Goal: Information Seeking & Learning: Check status

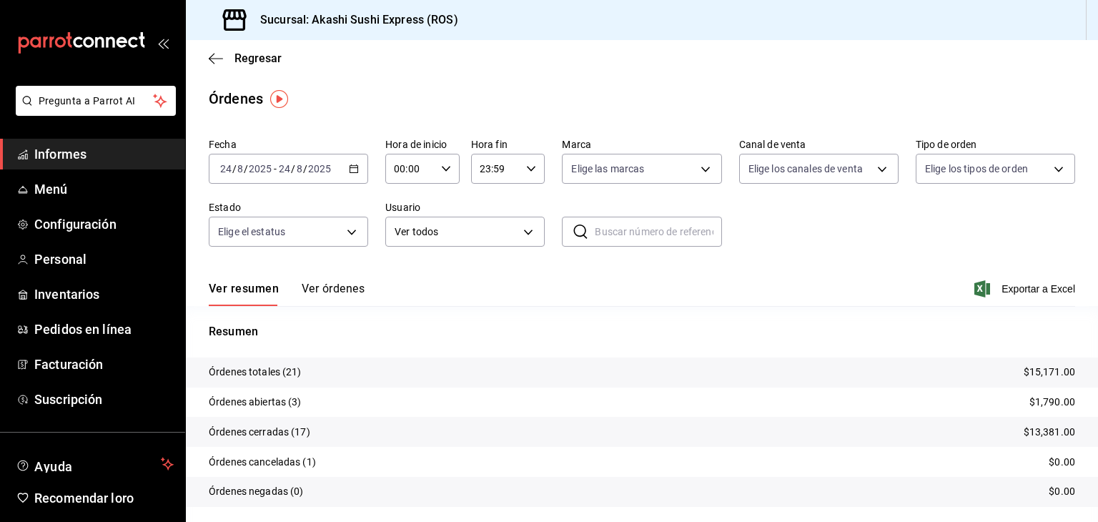
click at [113, 149] on span "Informes" at bounding box center [103, 153] width 139 height 19
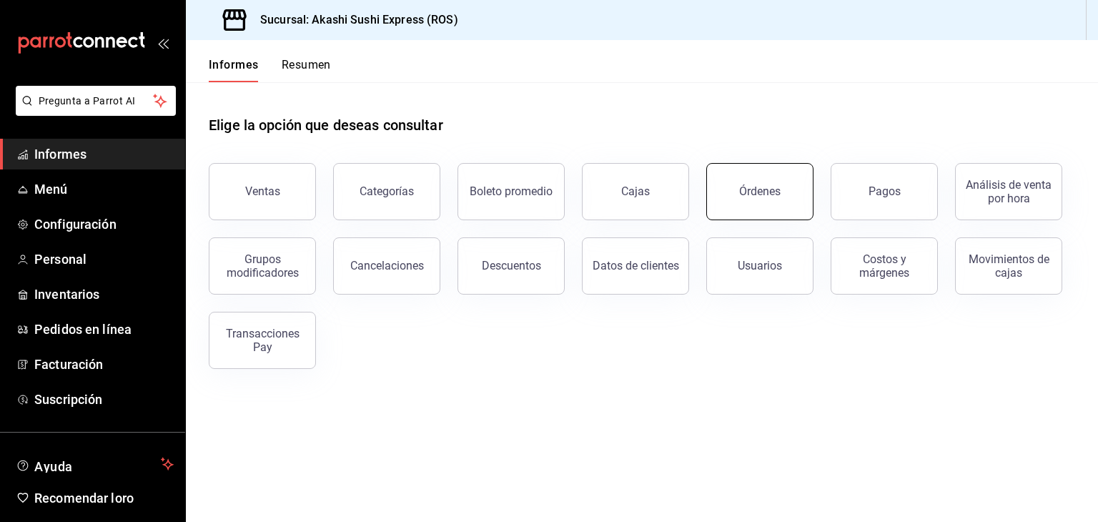
click at [778, 181] on button "Órdenes" at bounding box center [759, 191] width 107 height 57
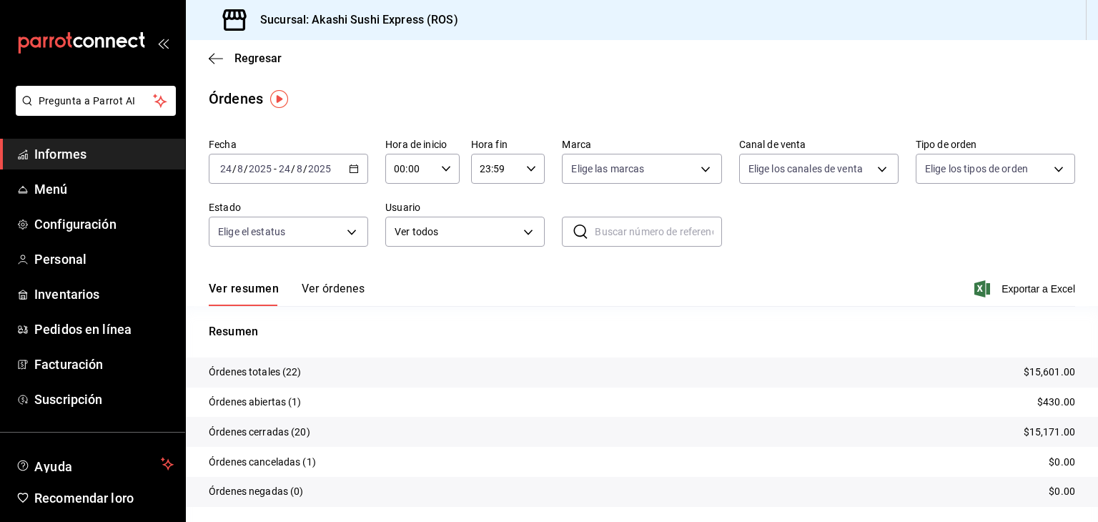
click at [74, 146] on font "Informes" at bounding box center [60, 153] width 52 height 15
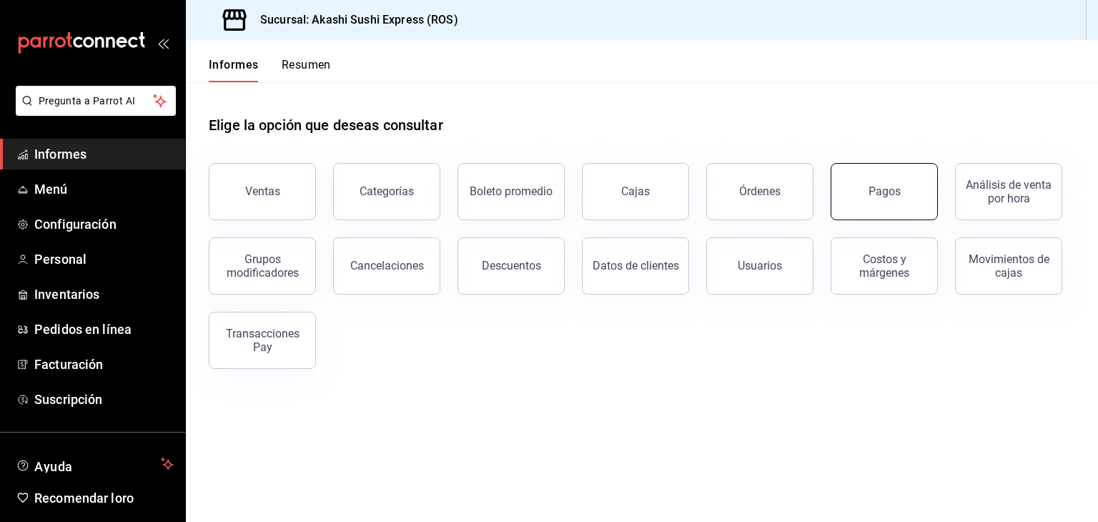
click at [858, 201] on button "Pagos" at bounding box center [883, 191] width 107 height 57
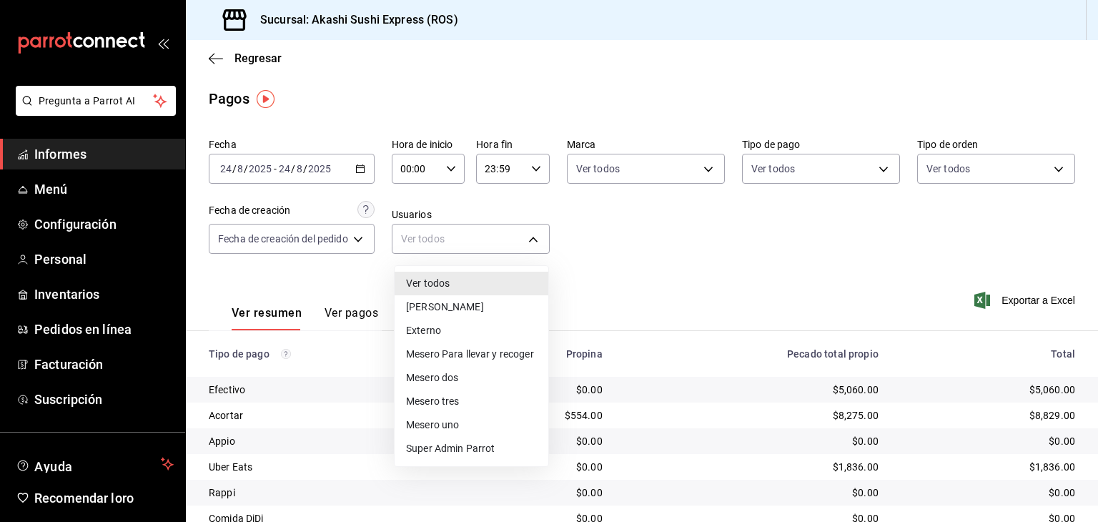
click at [455, 242] on body "Pregunta a Parrot AI Informes Menú Configuración Personal Inventarios Pedidos e…" at bounding box center [549, 261] width 1098 height 522
click at [451, 380] on font "Mesero dos" at bounding box center [432, 379] width 52 height 11
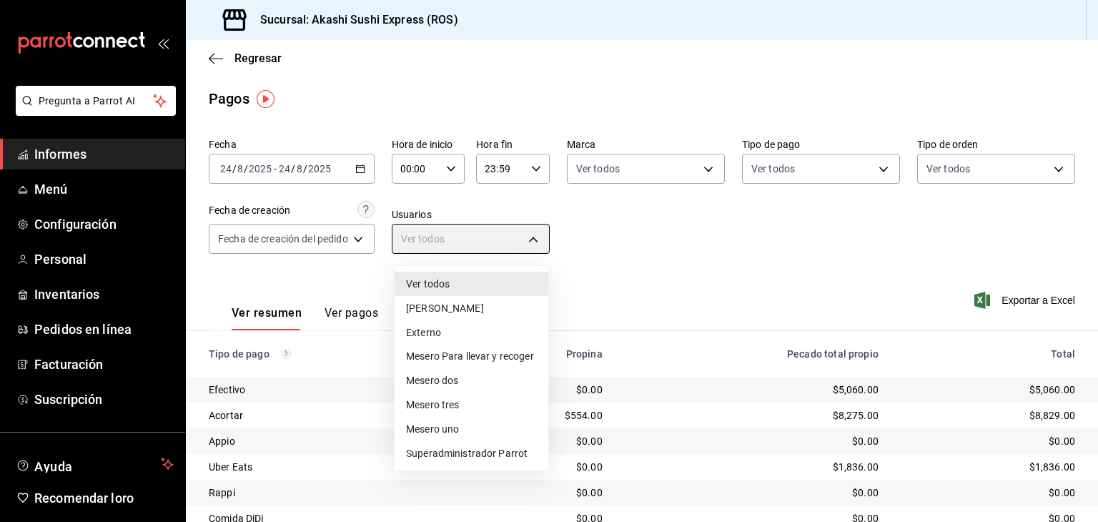
type input "1a396576-9f9c-4cd2-8107-c75e5ad1c36a"
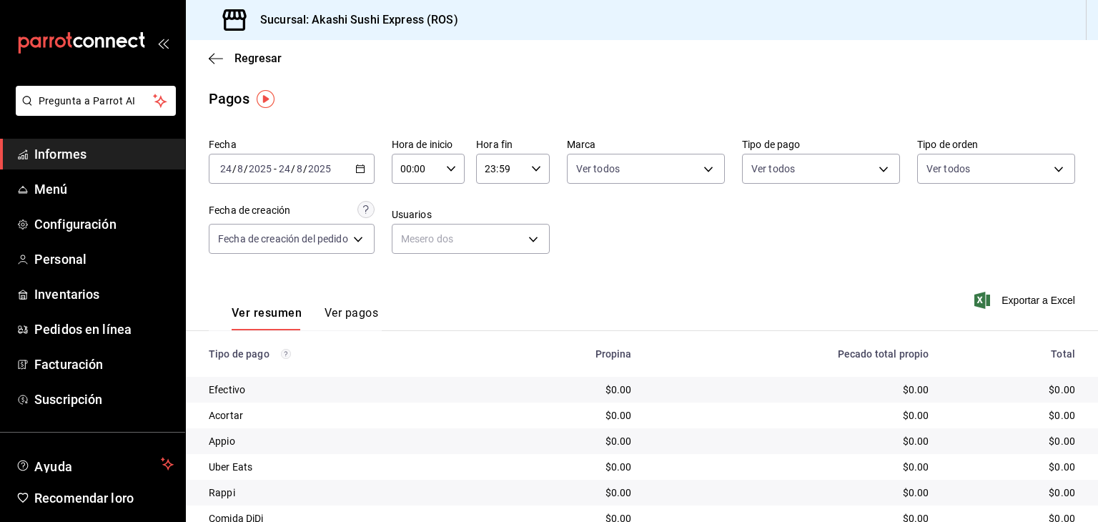
click at [357, 318] on font "Ver pagos" at bounding box center [351, 313] width 54 height 14
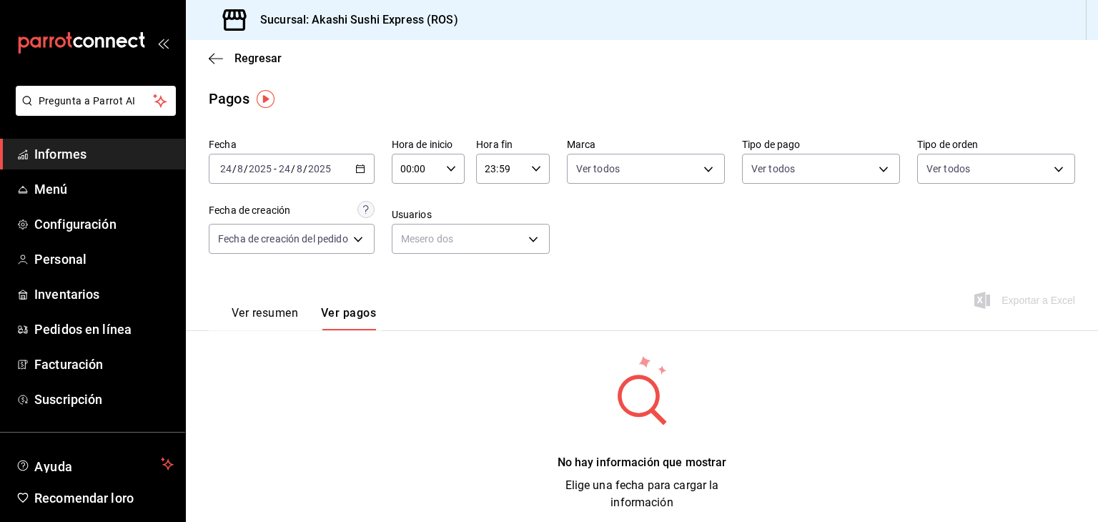
click at [223, 49] on div "Regresar" at bounding box center [642, 58] width 912 height 36
click at [250, 61] on font "Regresar" at bounding box center [257, 58] width 47 height 14
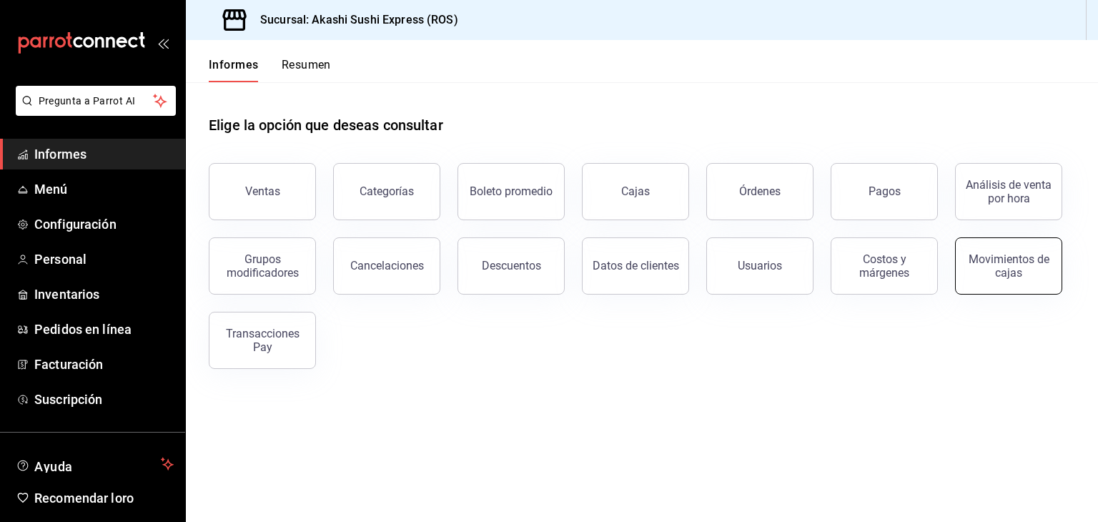
click at [998, 291] on button "Movimientos de cajas" at bounding box center [1008, 265] width 107 height 57
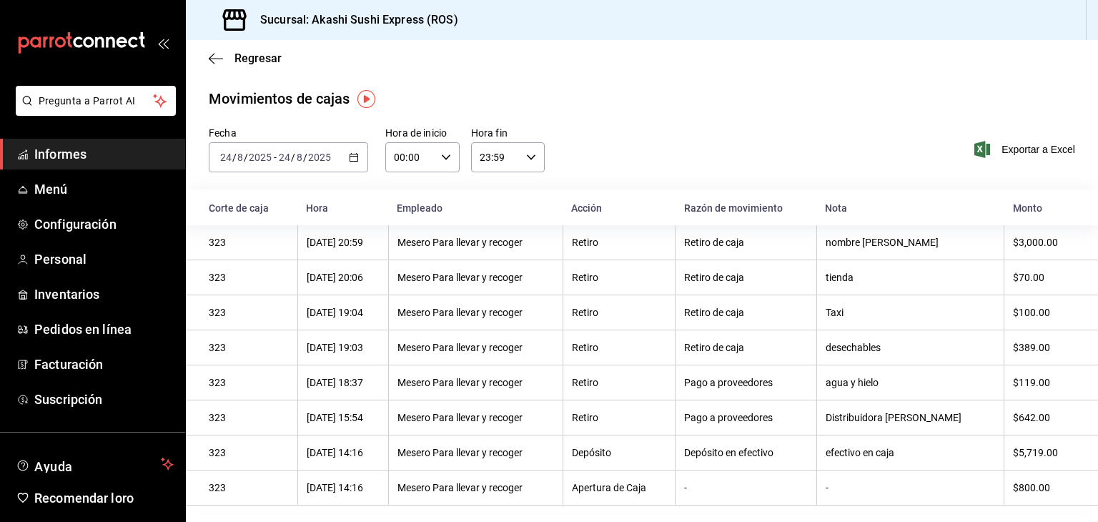
click at [104, 156] on span "Informes" at bounding box center [103, 153] width 139 height 19
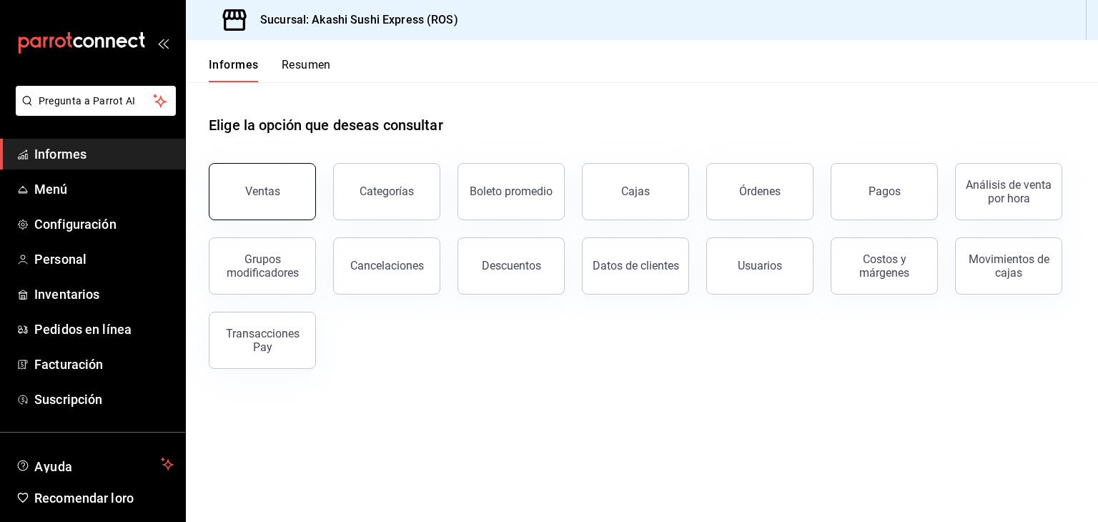
click at [283, 196] on button "Ventas" at bounding box center [262, 191] width 107 height 57
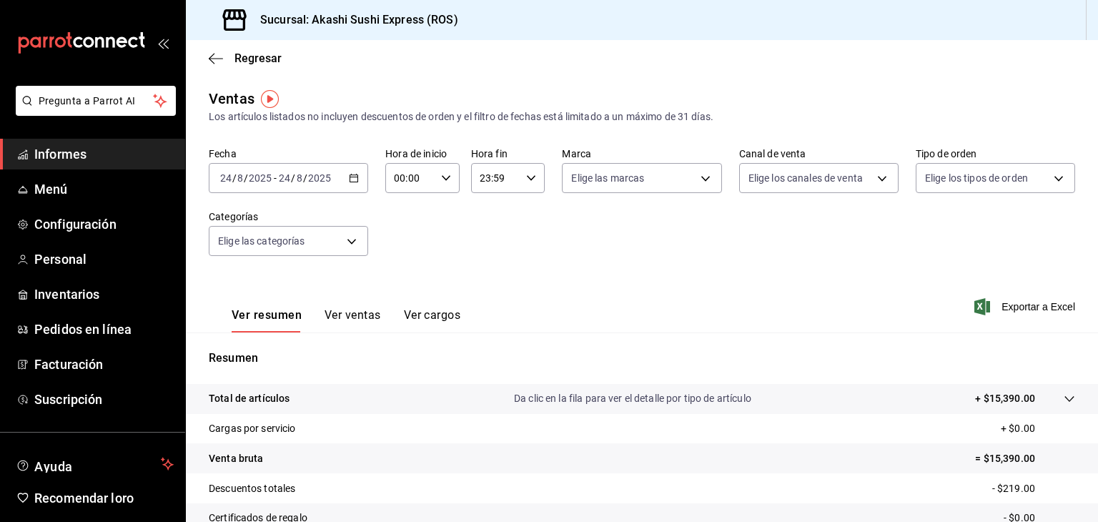
click at [413, 319] on font "Ver cargos" at bounding box center [432, 315] width 57 height 14
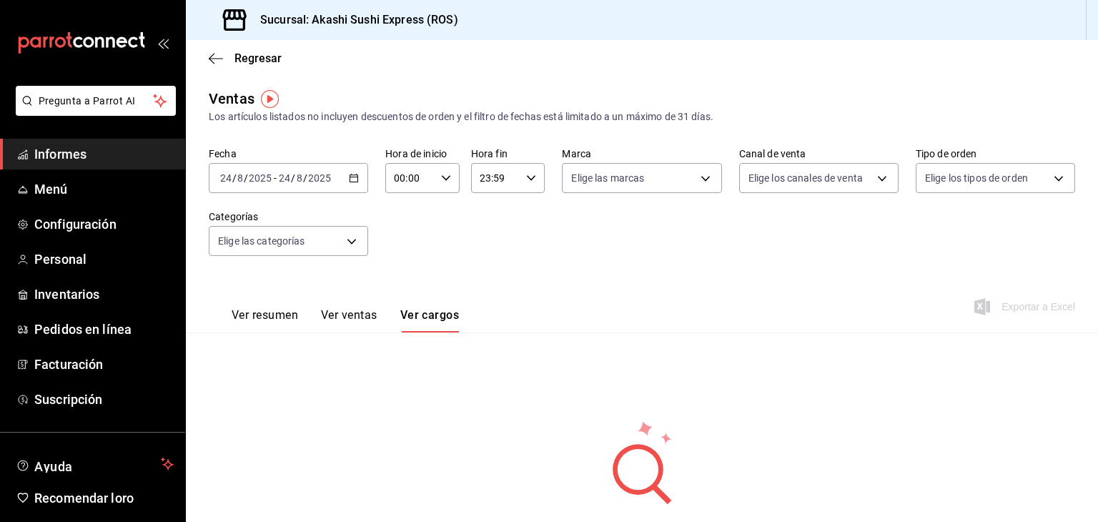
click at [350, 317] on font "Ver ventas" at bounding box center [349, 315] width 56 height 14
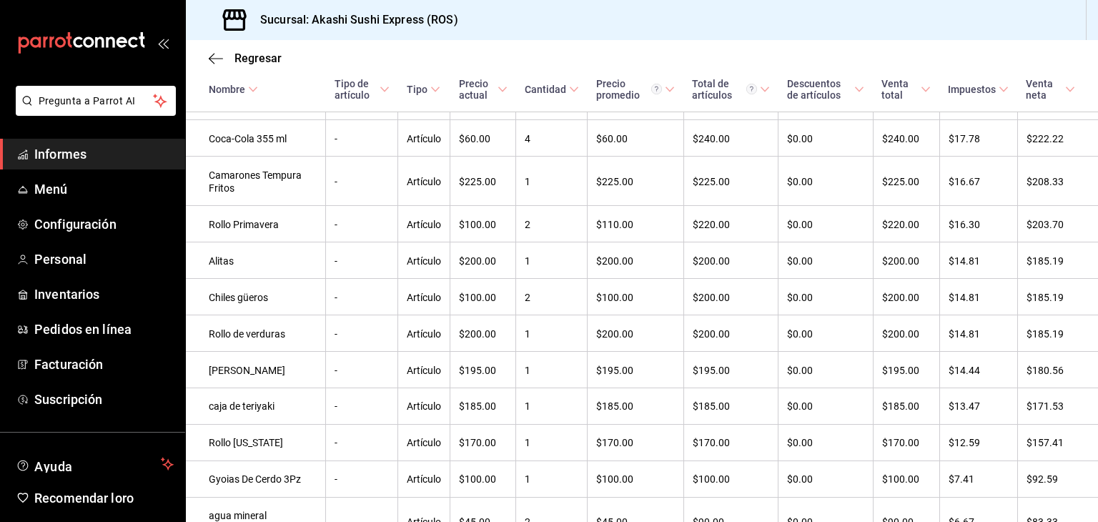
scroll to position [1238, 0]
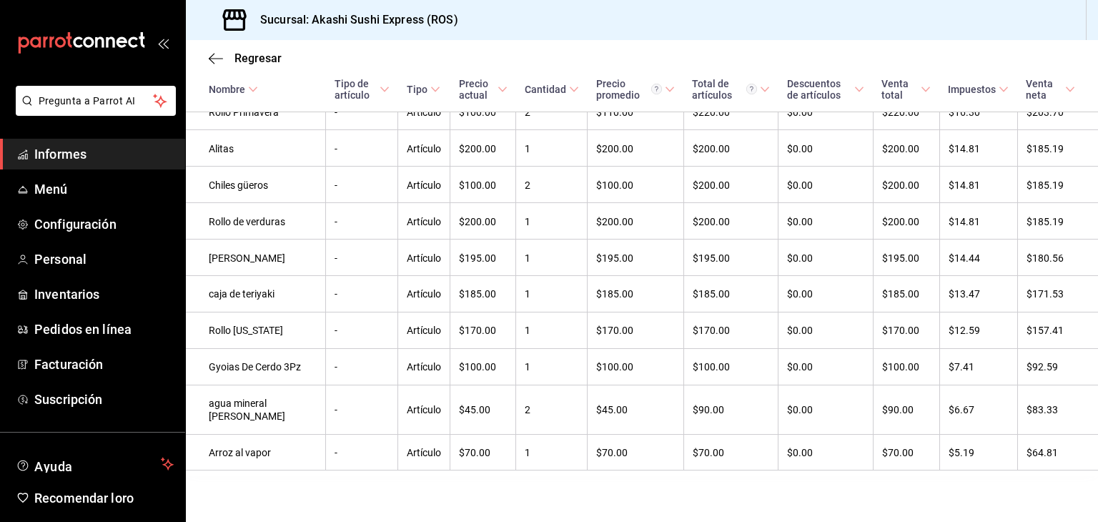
click at [640, 330] on td "$170.00" at bounding box center [635, 330] width 96 height 36
